Goal: Check status: Check status

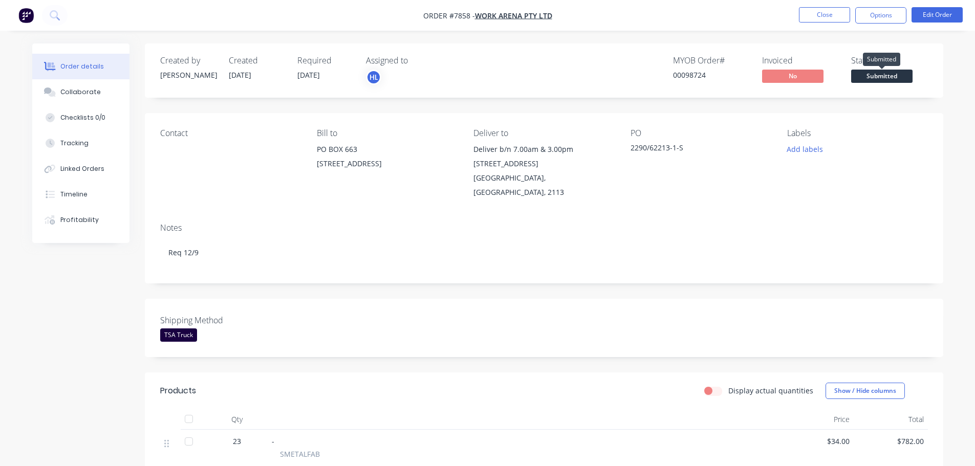
click at [889, 76] on span "Submitted" at bounding box center [882, 76] width 61 height 13
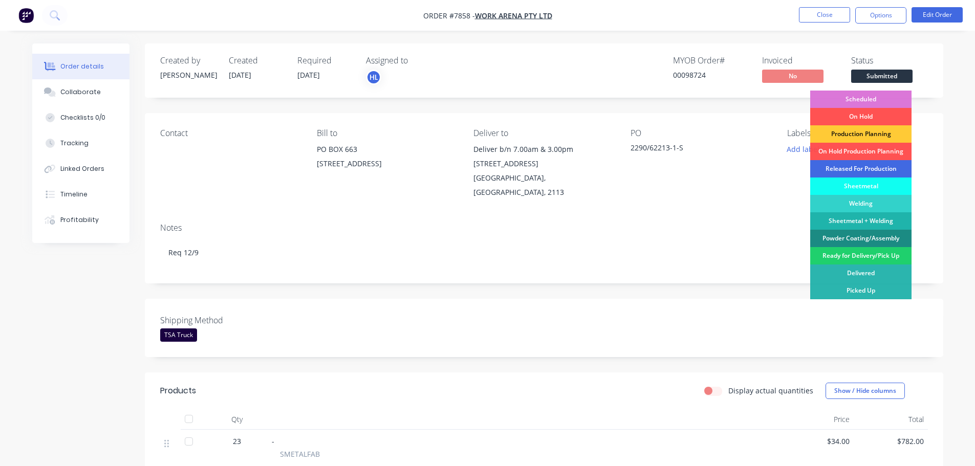
click at [861, 172] on div "Released For Production" at bounding box center [861, 168] width 101 height 17
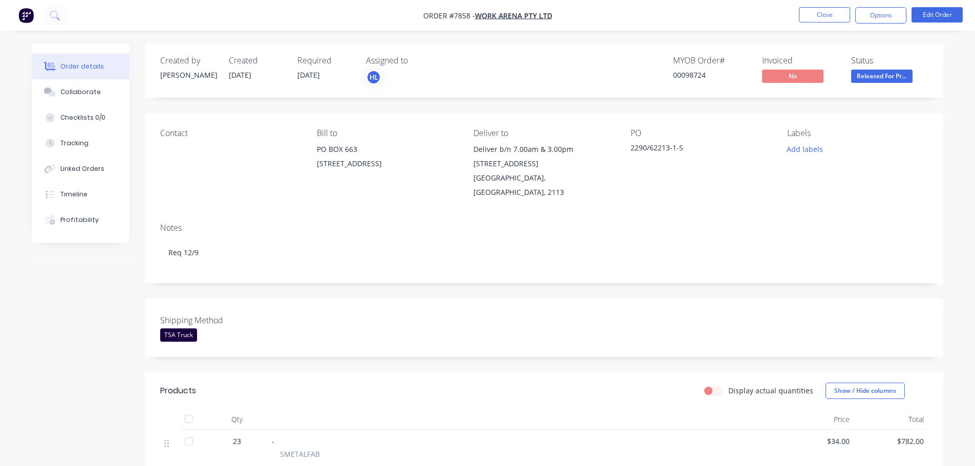
click at [85, 299] on div "Created by [PERSON_NAME] Created [DATE] Required [DATE] Assigned to HL MYOB Ord…" at bounding box center [487, 405] width 911 height 723
click at [871, 73] on span "Submitted" at bounding box center [882, 76] width 61 height 13
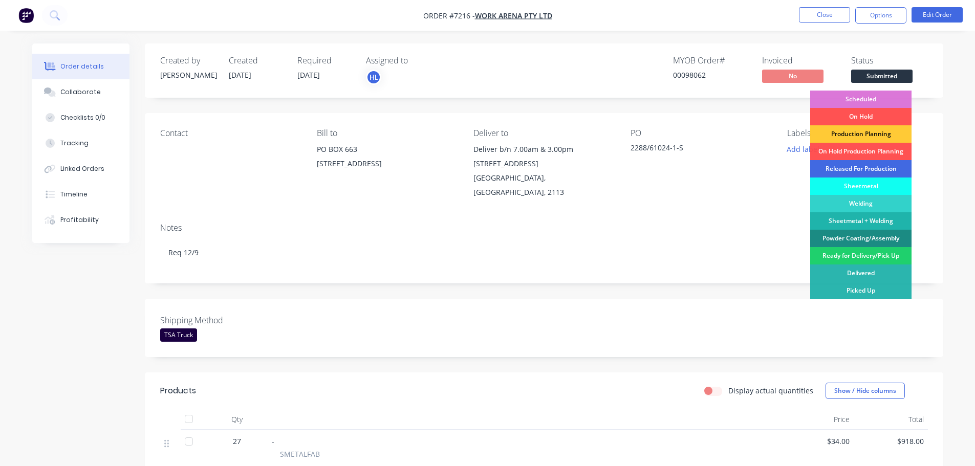
click at [863, 168] on div "Released For Production" at bounding box center [861, 168] width 101 height 17
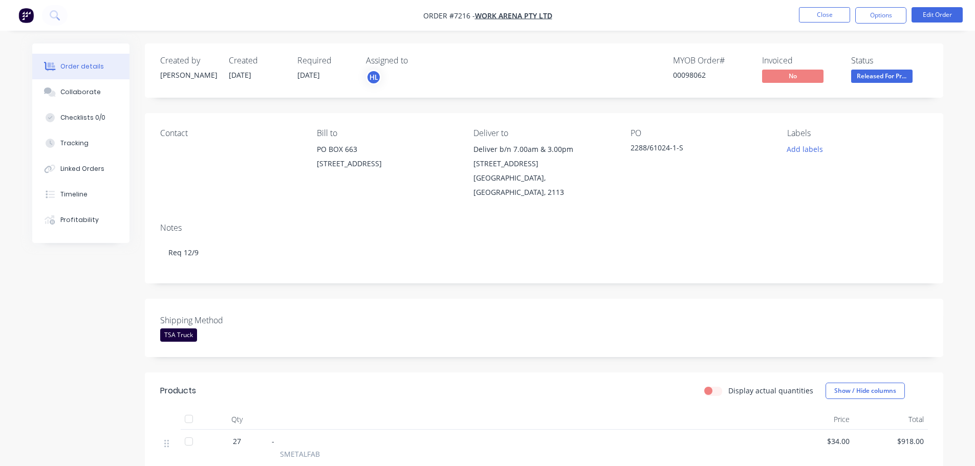
click at [75, 323] on div "Created by Damon Created 27/08/25 Required 08/09/25 Assigned to HL MYOB Order #…" at bounding box center [487, 450] width 911 height 812
click at [26, 15] on img "button" at bounding box center [25, 15] width 15 height 15
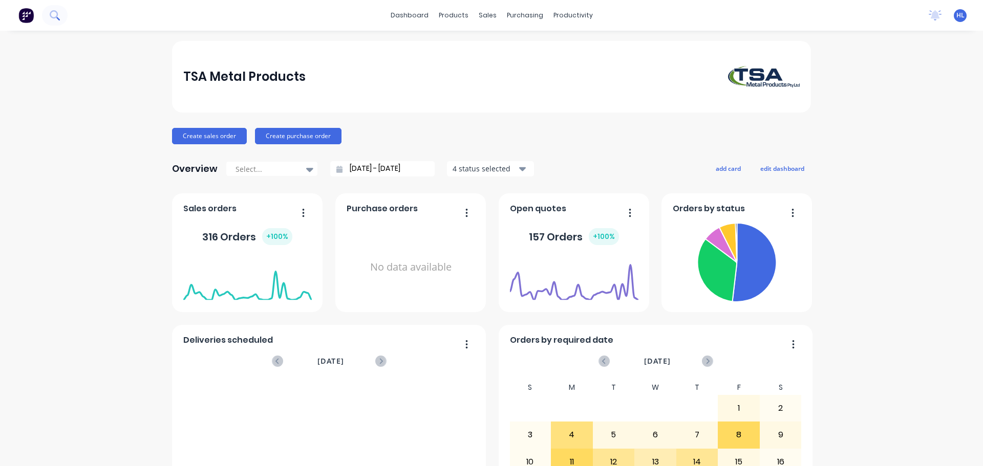
click at [62, 13] on button at bounding box center [55, 15] width 26 height 20
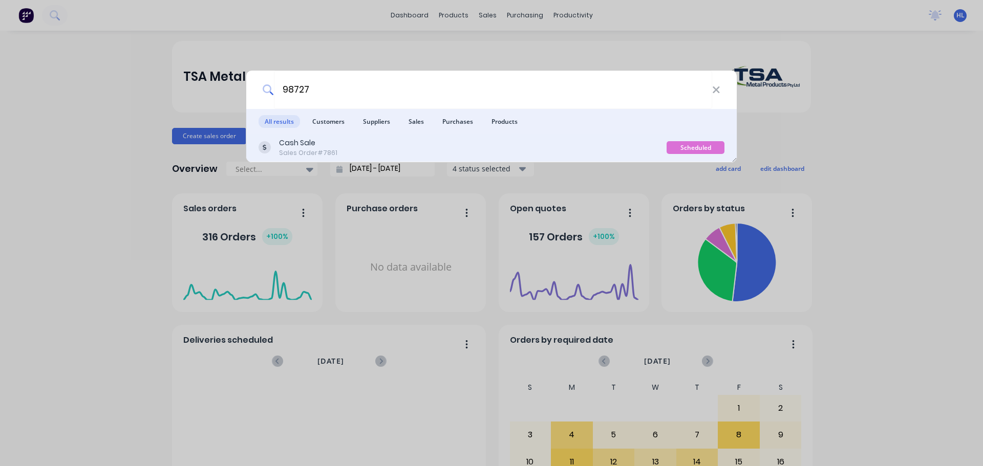
type input "98727"
click at [375, 139] on div "Cash Sale Sales Order #7861" at bounding box center [463, 148] width 408 height 20
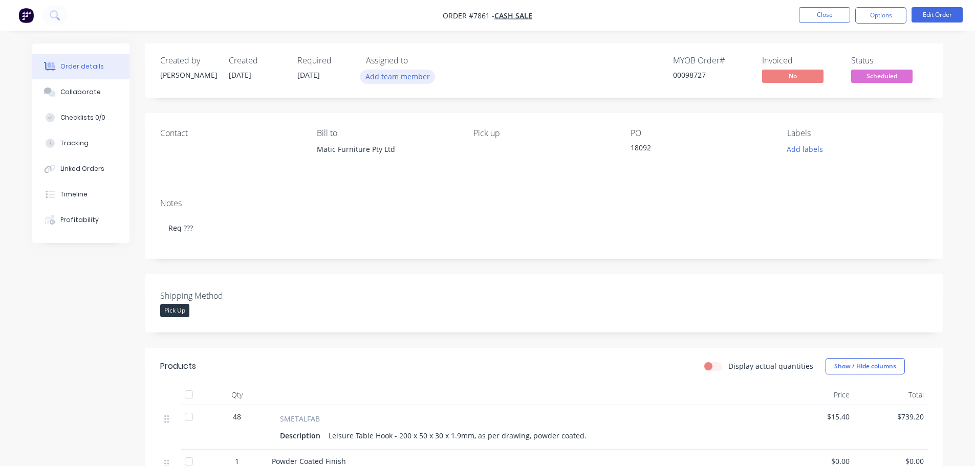
click at [387, 81] on button "Add team member" at bounding box center [397, 77] width 75 height 14
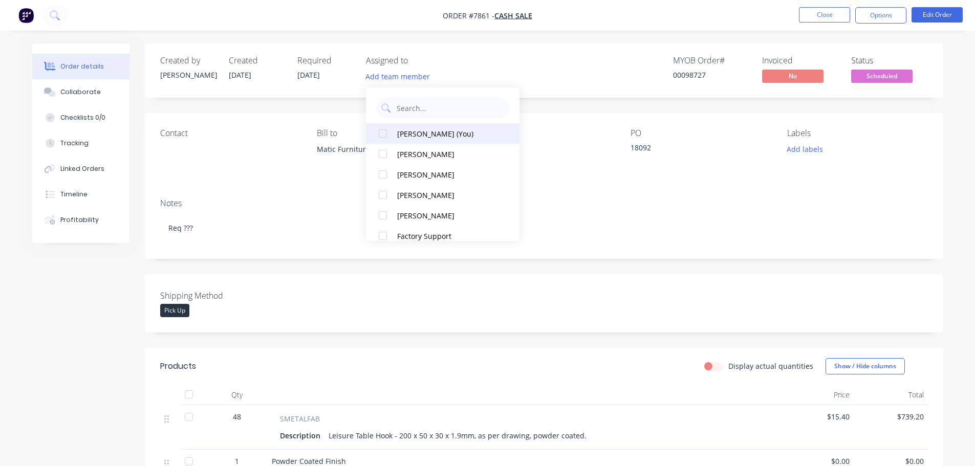
click at [385, 135] on div at bounding box center [383, 133] width 20 height 20
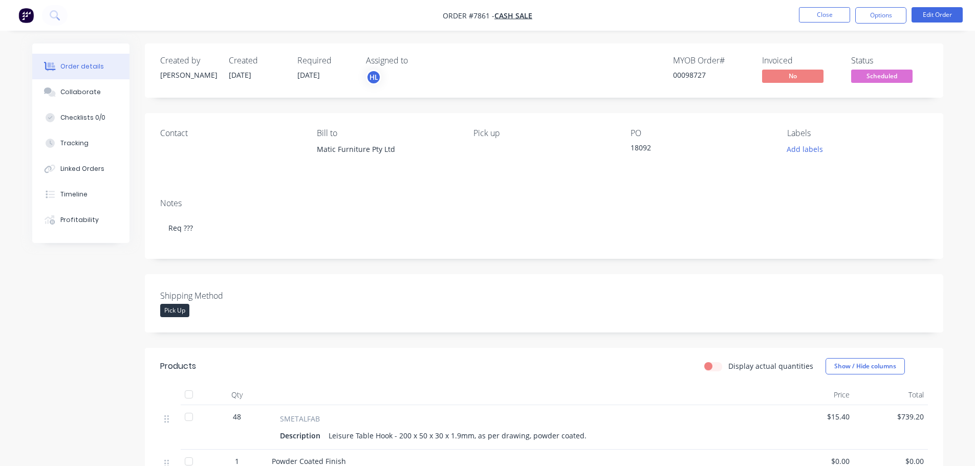
click at [102, 330] on div "Created by Allisa Created 27/08/25 Required 08/09/25 Assigned to HL MYOB Order …" at bounding box center [487, 443] width 911 height 798
click at [69, 104] on button "Collaborate" at bounding box center [80, 92] width 97 height 26
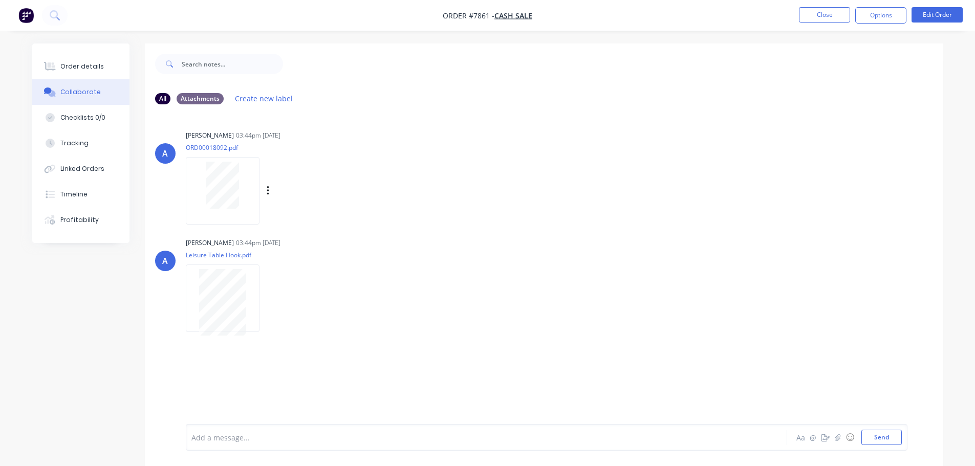
click at [239, 199] on div at bounding box center [222, 185] width 65 height 47
click at [74, 66] on div "Order details" at bounding box center [82, 66] width 44 height 9
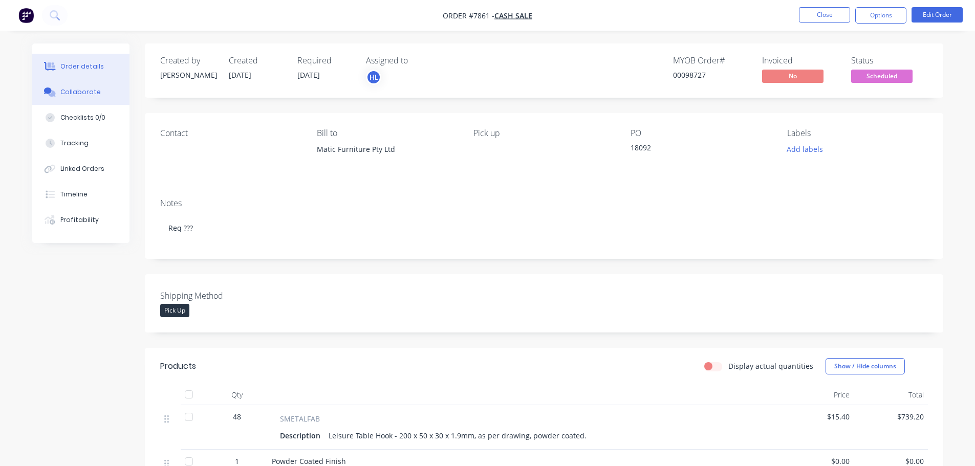
click at [93, 101] on button "Collaborate" at bounding box center [80, 92] width 97 height 26
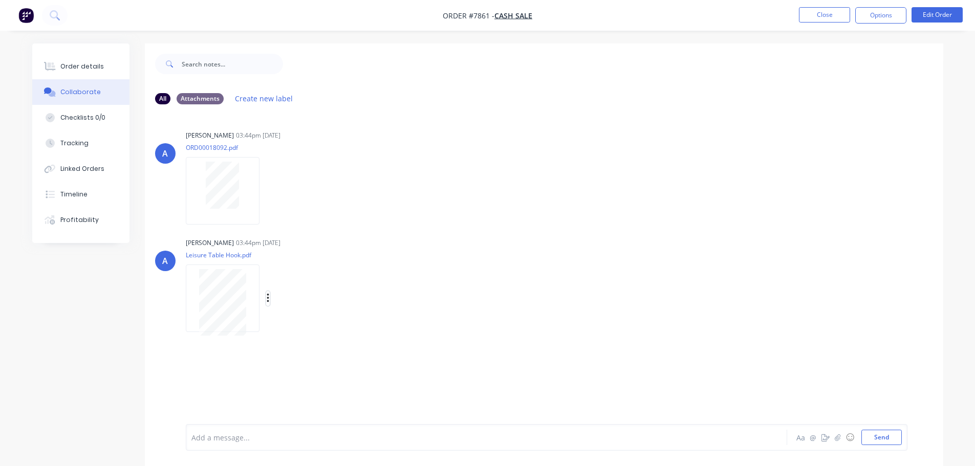
click at [268, 299] on icon "button" at bounding box center [268, 298] width 2 height 9
click at [324, 330] on button "Download" at bounding box center [335, 325] width 115 height 23
click at [68, 72] on button "Order details" at bounding box center [80, 67] width 97 height 26
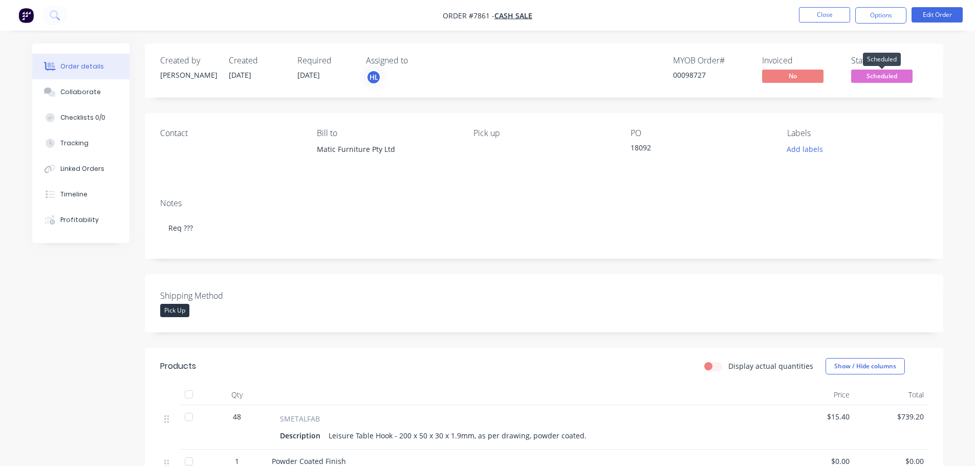
click at [870, 76] on span "Scheduled" at bounding box center [882, 76] width 61 height 13
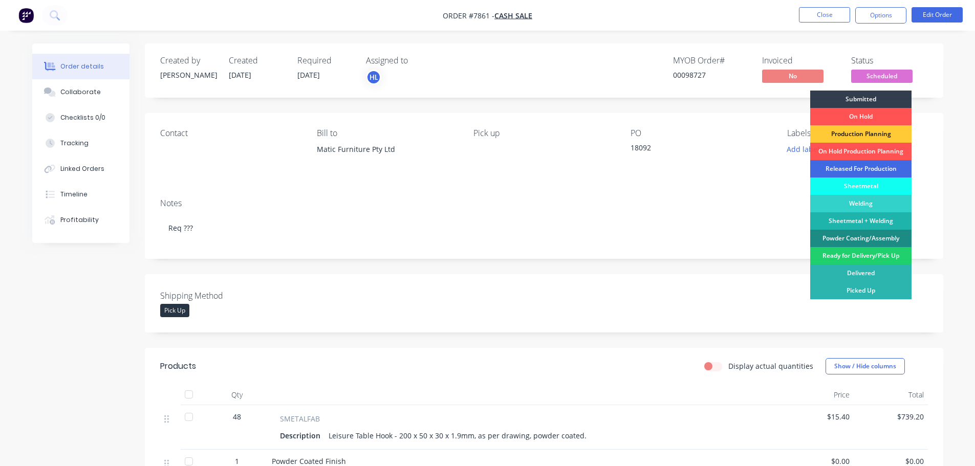
click at [872, 167] on div "Released For Production" at bounding box center [861, 168] width 101 height 17
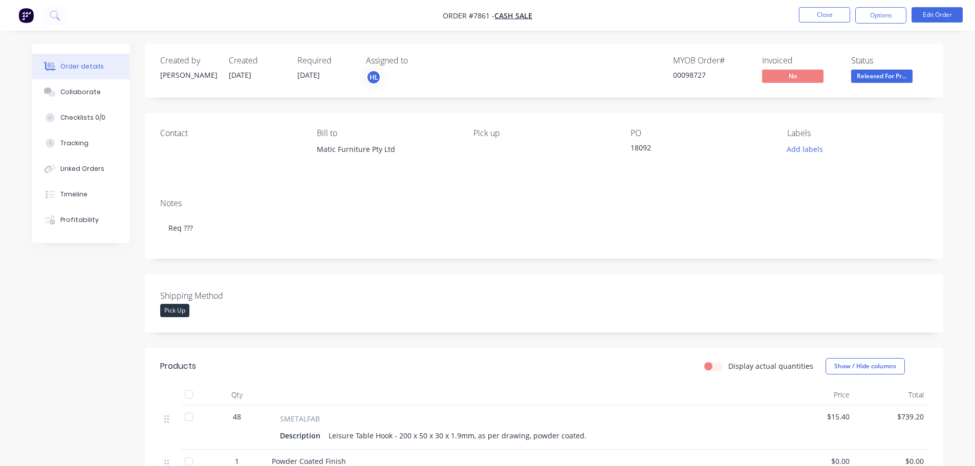
click at [63, 323] on div "Created by Allisa Created 27/08/25 Required 08/09/25 Assigned to HL MYOB Order …" at bounding box center [487, 443] width 911 height 798
click at [27, 13] on img "button" at bounding box center [25, 15] width 15 height 15
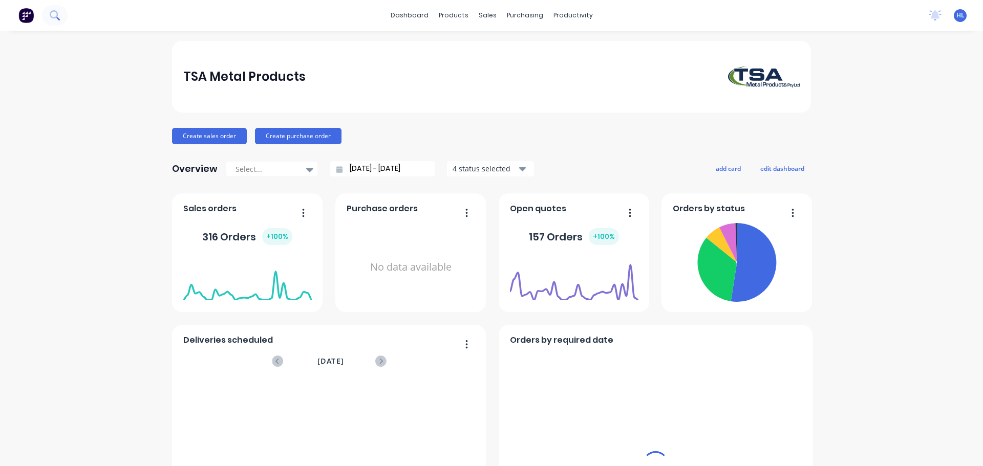
click at [54, 16] on icon at bounding box center [55, 15] width 10 height 10
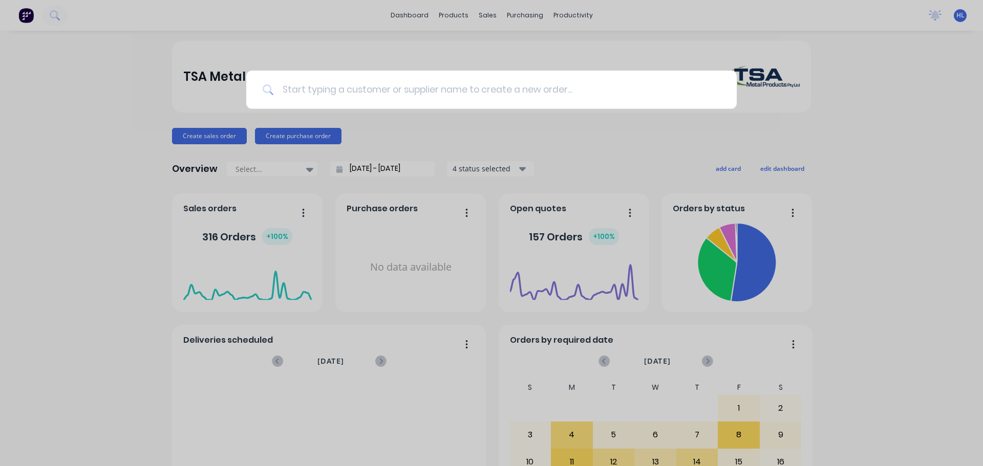
click at [308, 89] on input at bounding box center [497, 90] width 446 height 38
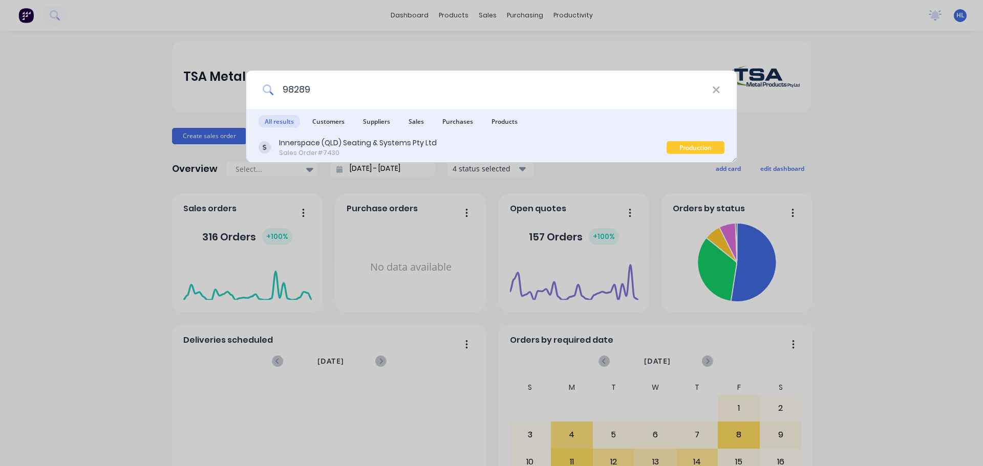
type input "98289"
click at [367, 151] on div "Sales Order #7430" at bounding box center [358, 152] width 158 height 9
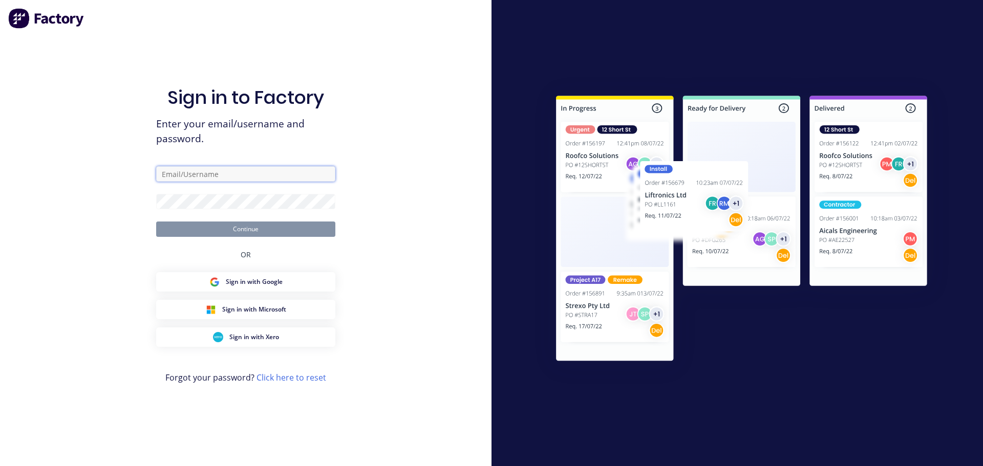
type input "hailey@tsametal.com.au"
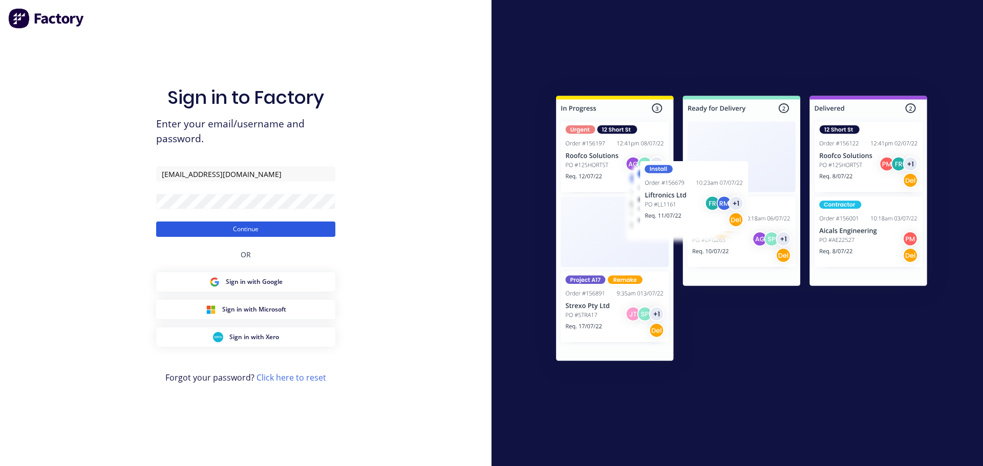
click at [249, 230] on button "Continue" at bounding box center [245, 229] width 179 height 15
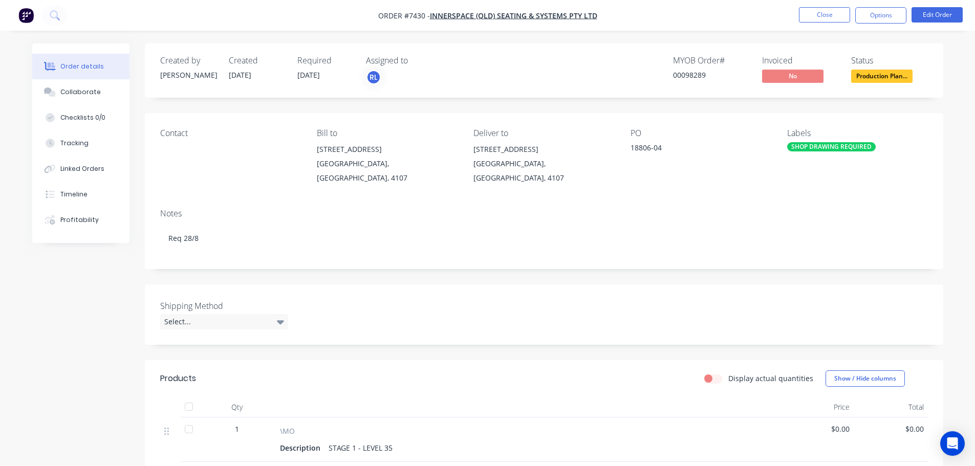
click at [23, 11] on img "button" at bounding box center [25, 15] width 15 height 15
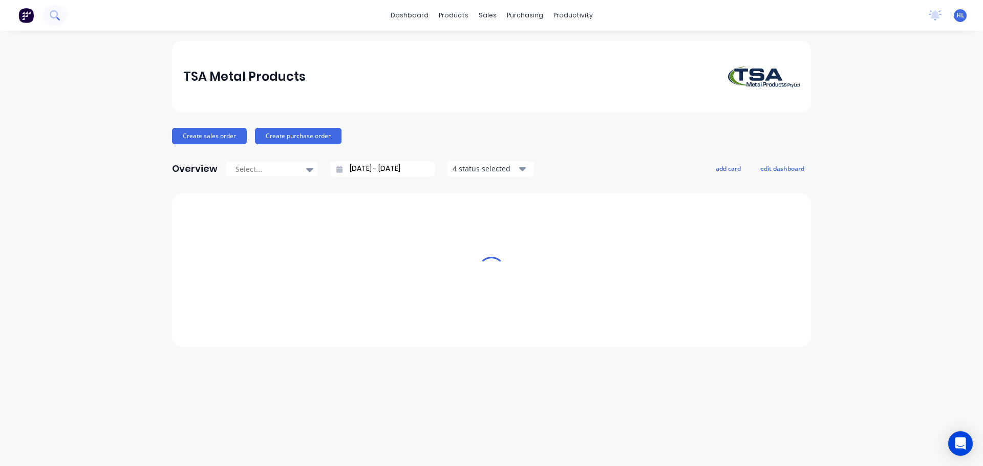
click at [54, 14] on icon at bounding box center [55, 15] width 10 height 10
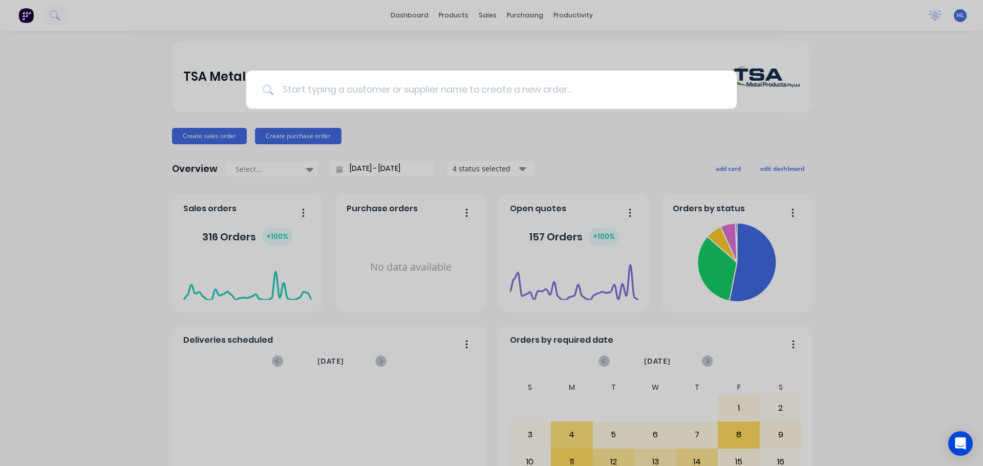
click at [417, 94] on input at bounding box center [497, 90] width 446 height 38
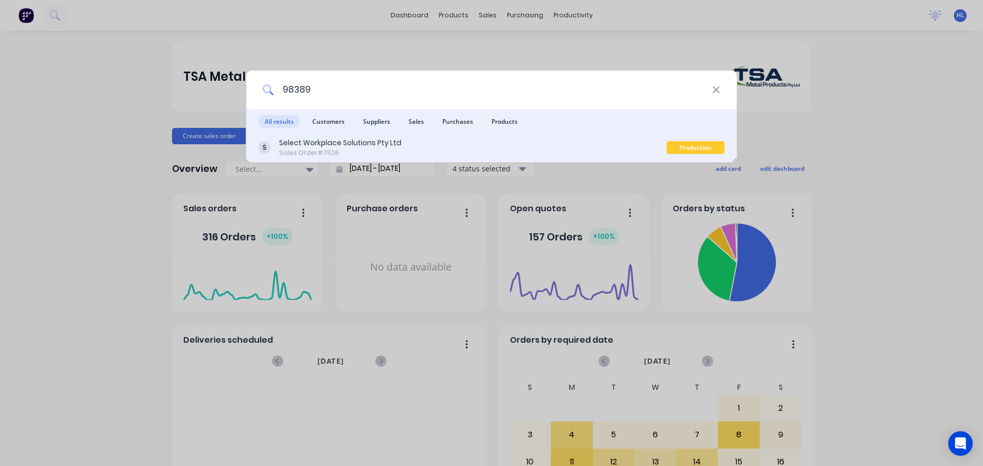
type input "98389"
click at [418, 158] on div "Select Workplace Solutions Pty Ltd Sales Order #7526 Production Planning" at bounding box center [491, 148] width 491 height 29
click at [293, 147] on div "Select Workplace Solutions Pty Ltd" at bounding box center [340, 143] width 122 height 11
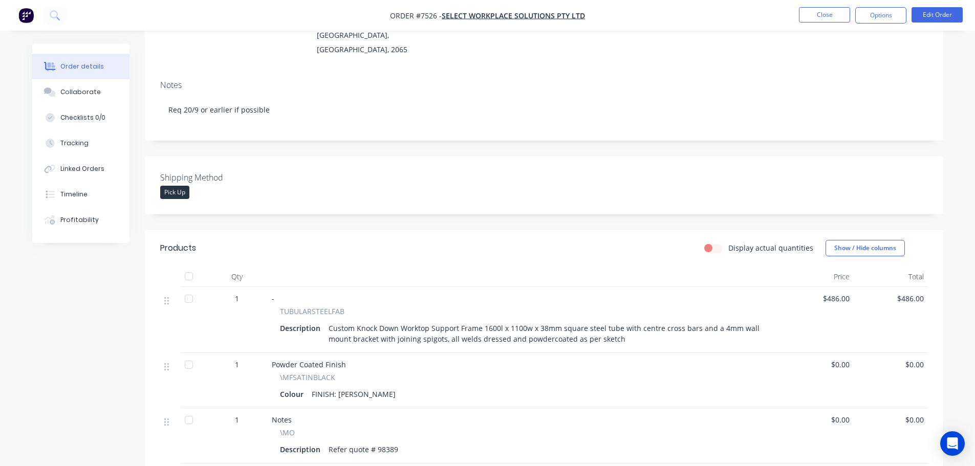
scroll to position [154, 0]
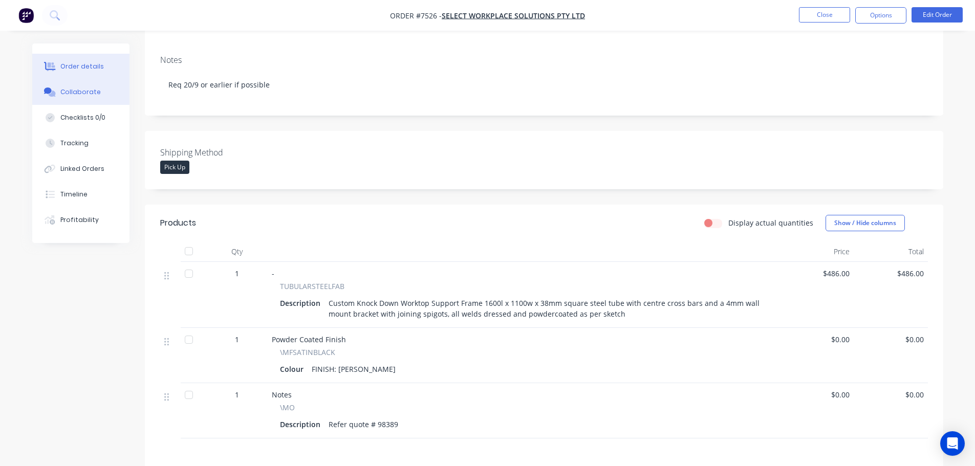
click at [98, 96] on button "Collaborate" at bounding box center [80, 92] width 97 height 26
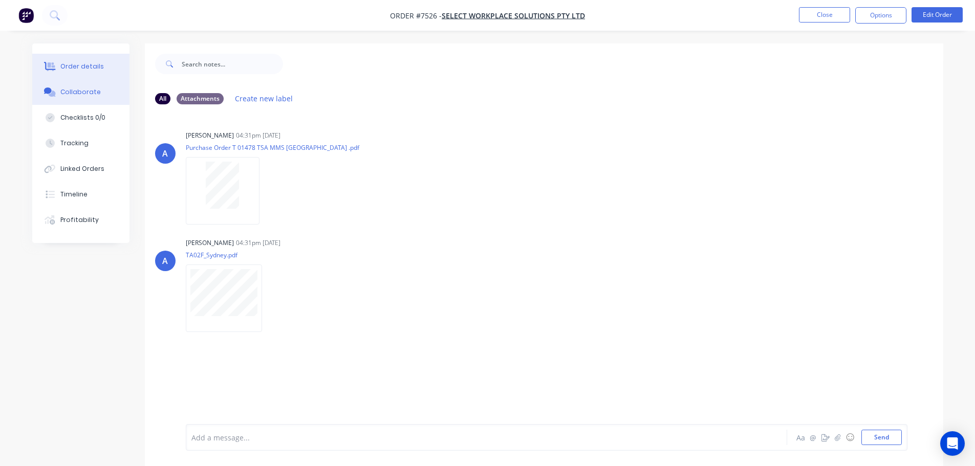
click at [91, 68] on div "Order details" at bounding box center [82, 66] width 44 height 9
